Goal: Task Accomplishment & Management: Complete application form

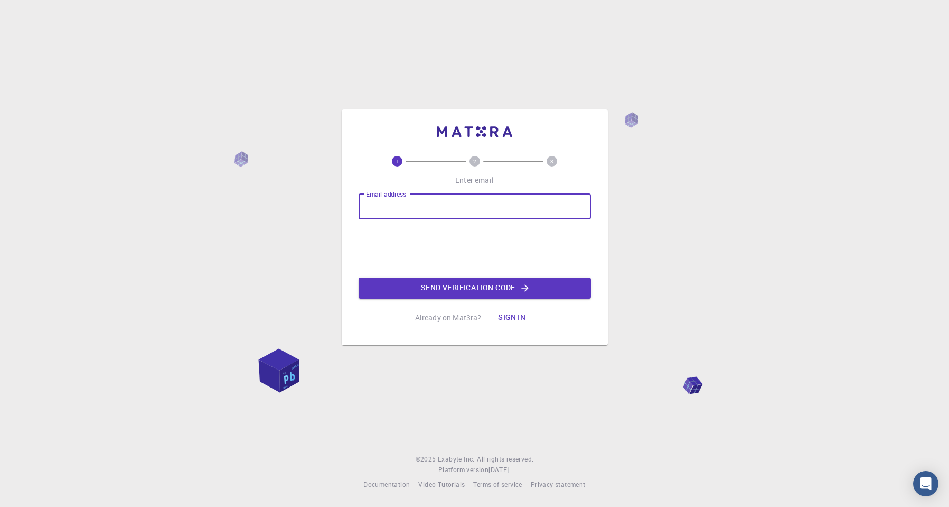
type input "[EMAIL_ADDRESS][DOMAIN_NAME]"
click at [449, 289] on button "Send verification code" at bounding box center [475, 287] width 232 height 21
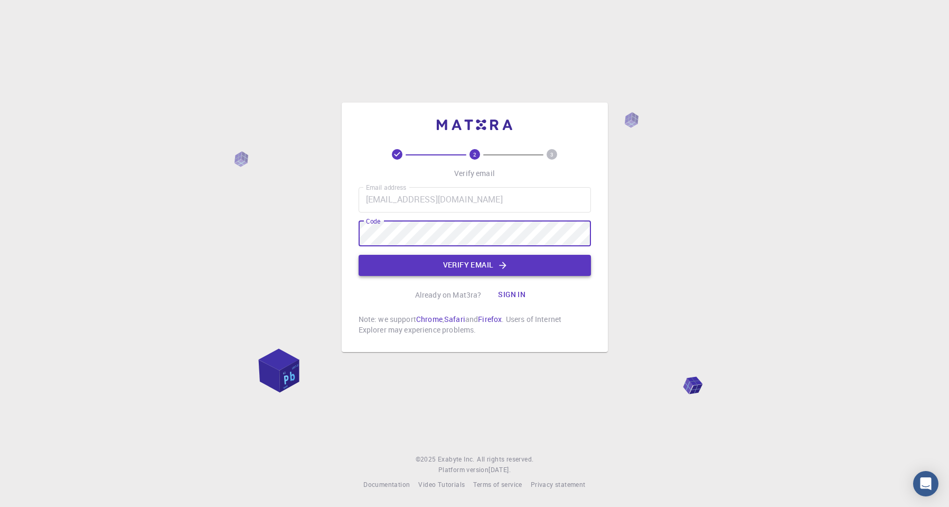
click at [479, 263] on button "Verify email" at bounding box center [475, 265] width 232 height 21
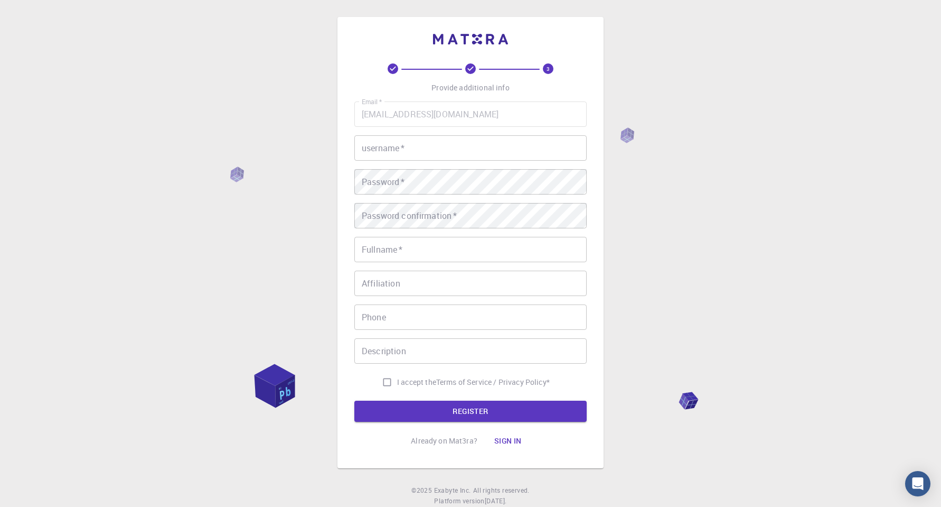
click at [491, 139] on input "username   *" at bounding box center [470, 147] width 232 height 25
type input "QKarin!"
click at [424, 254] on input "Fullname   *" at bounding box center [470, 249] width 232 height 25
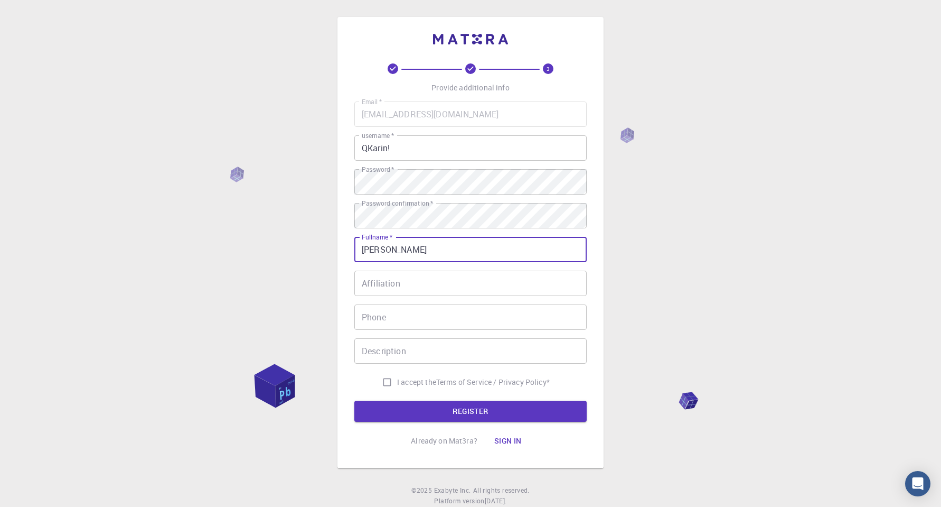
type input "[PERSON_NAME]"
click at [417, 377] on span "I accept the" at bounding box center [416, 382] width 39 height 11
click at [397, 377] on input "I accept the Terms of Service / Privacy Policy *" at bounding box center [387, 382] width 20 height 20
checkbox input "true"
click at [447, 409] on button "REGISTER" at bounding box center [470, 410] width 232 height 21
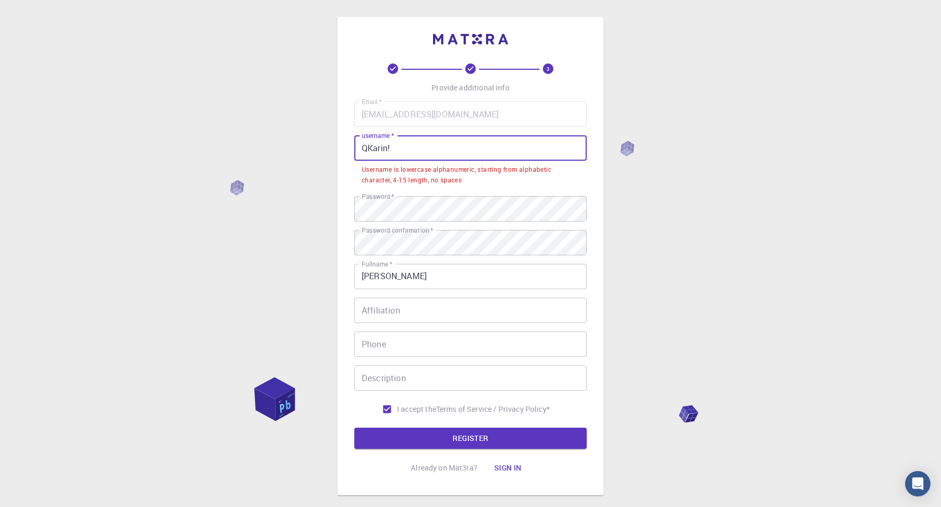
click at [407, 147] on input "QKarin!" at bounding box center [470, 147] width 232 height 25
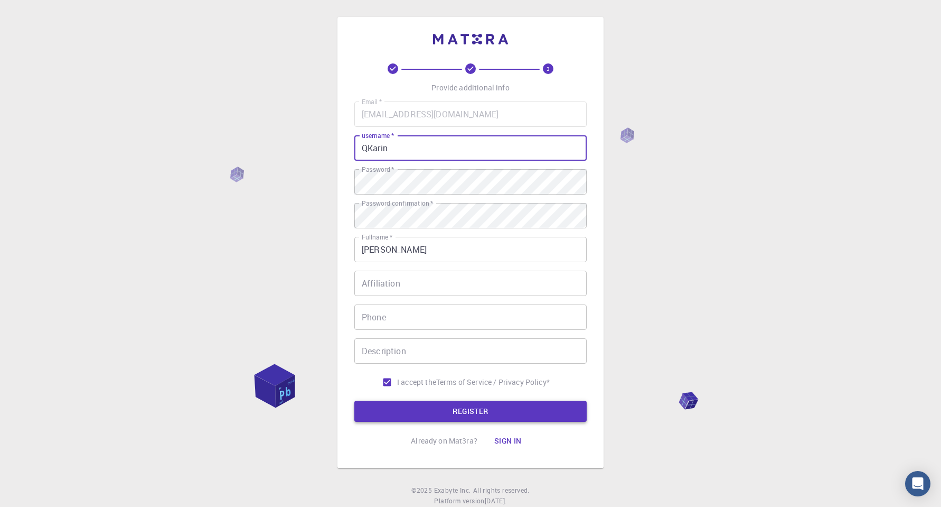
click at [555, 402] on button "REGISTER" at bounding box center [470, 410] width 232 height 21
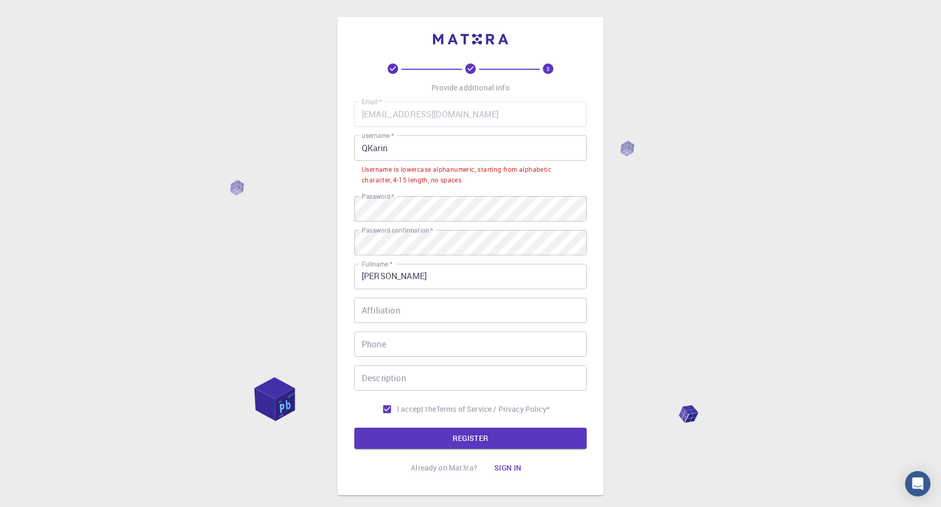
scroll to position [6, 0]
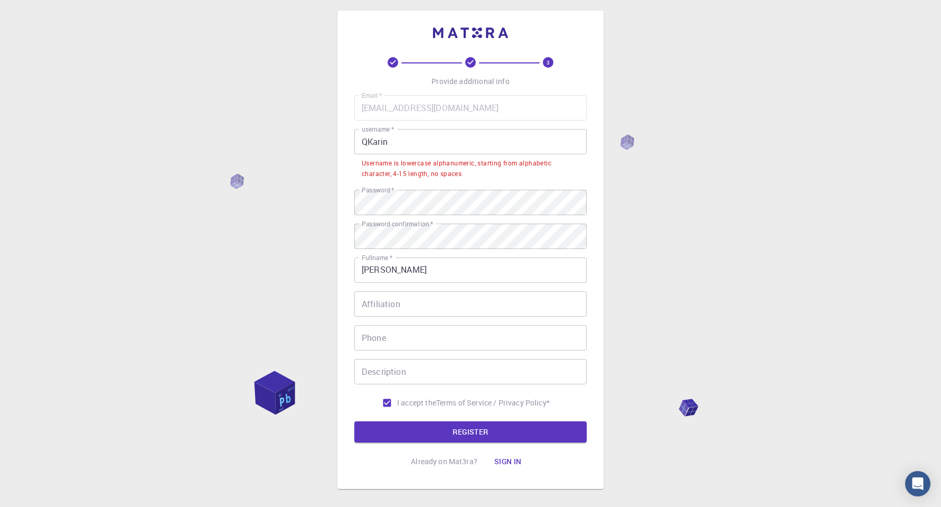
click at [371, 144] on input "QKarin" at bounding box center [470, 141] width 232 height 25
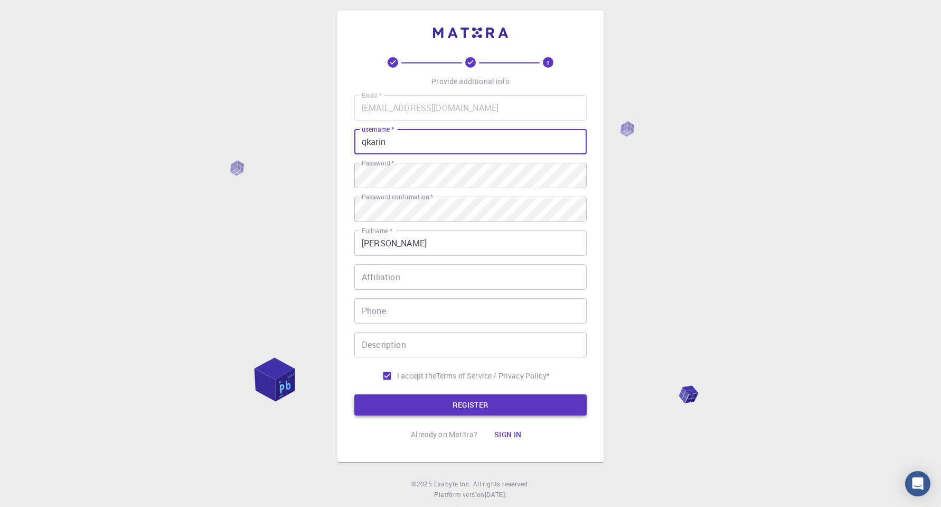
type input "qkarin"
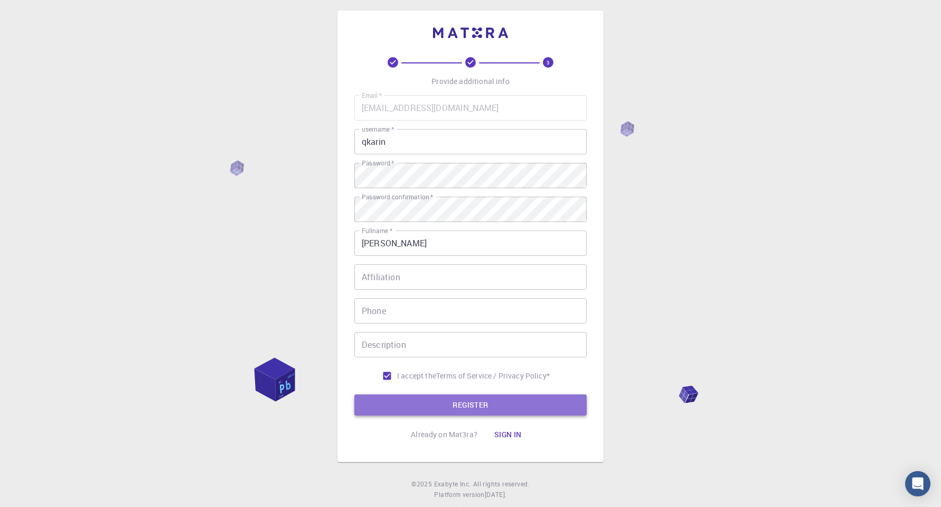
click at [508, 409] on button "REGISTER" at bounding box center [470, 404] width 232 height 21
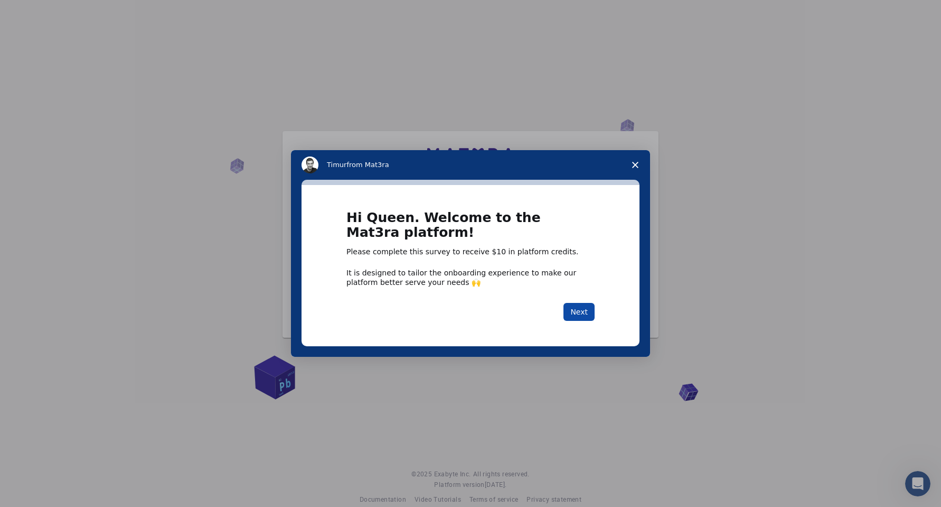
click at [581, 316] on button "Next" at bounding box center [579, 312] width 31 height 18
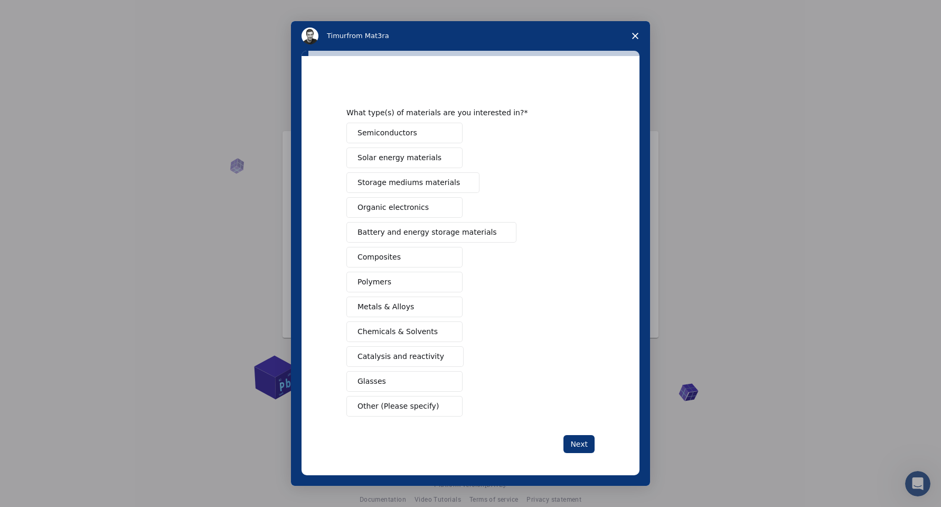
click at [638, 35] on icon "Close survey" at bounding box center [635, 36] width 6 height 6
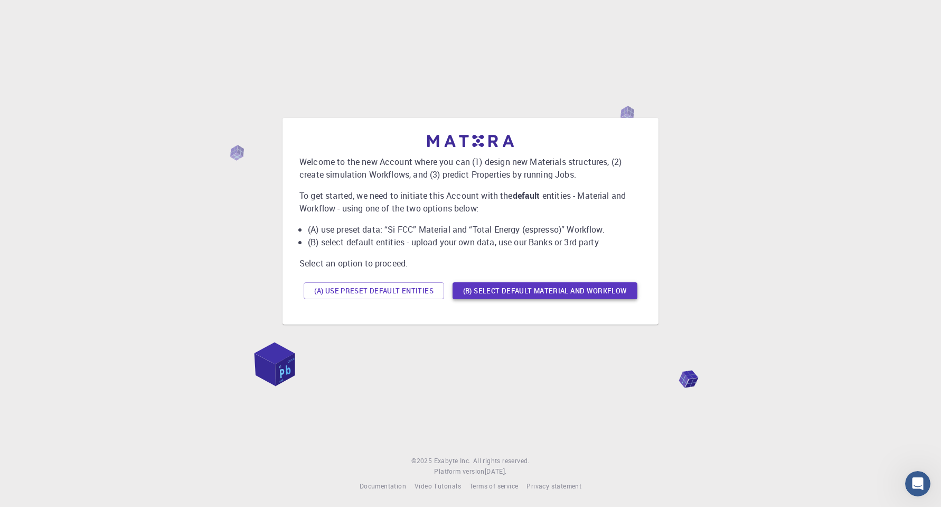
scroll to position [15, 0]
